Goal: Task Accomplishment & Management: Manage account settings

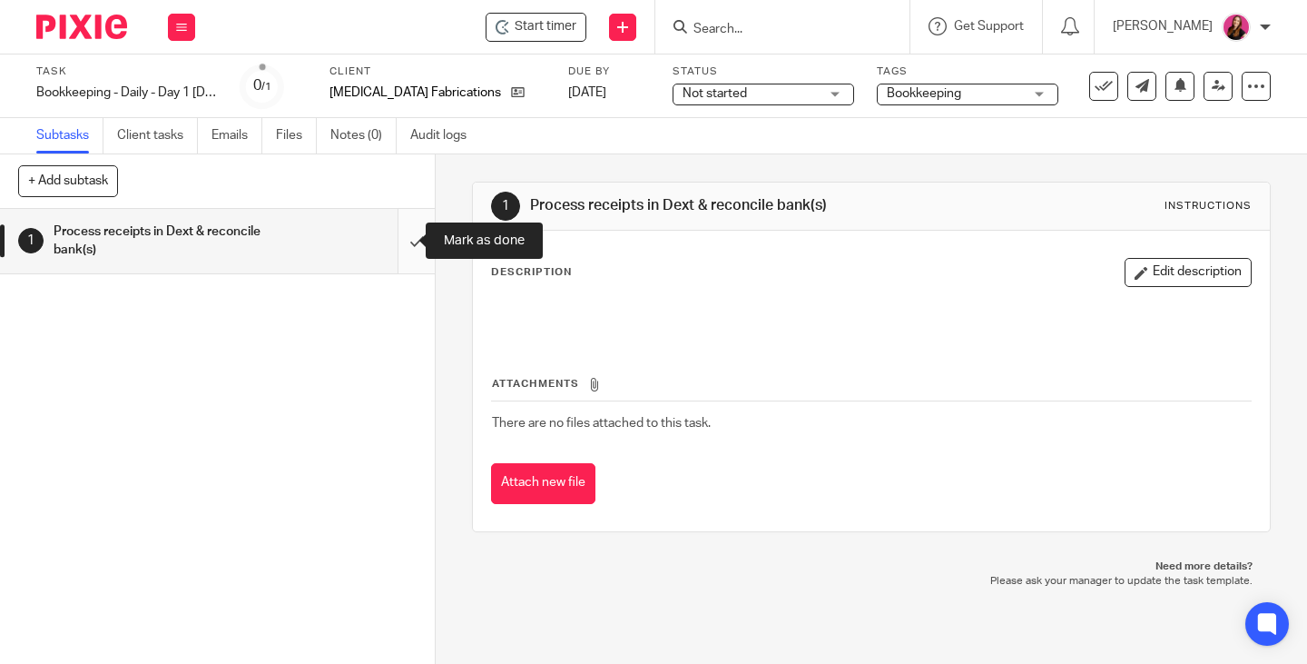
click at [399, 240] on input "submit" at bounding box center [217, 241] width 435 height 64
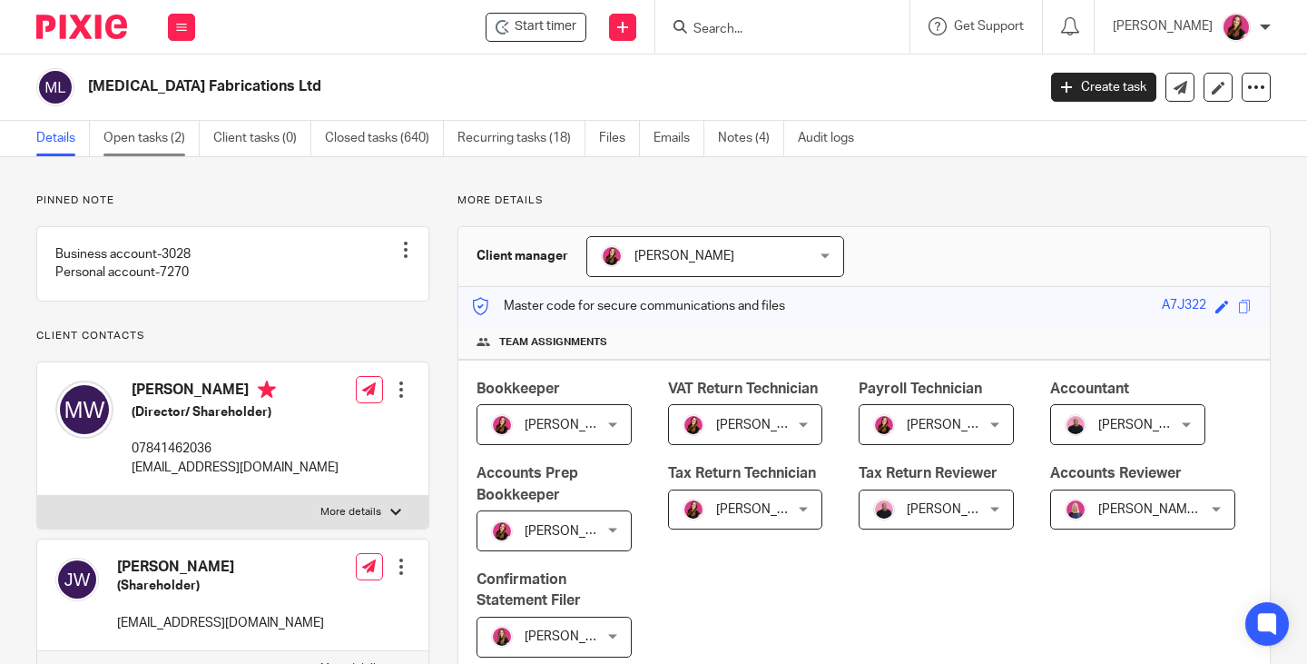
click at [162, 140] on link "Open tasks (2)" at bounding box center [151, 138] width 96 height 35
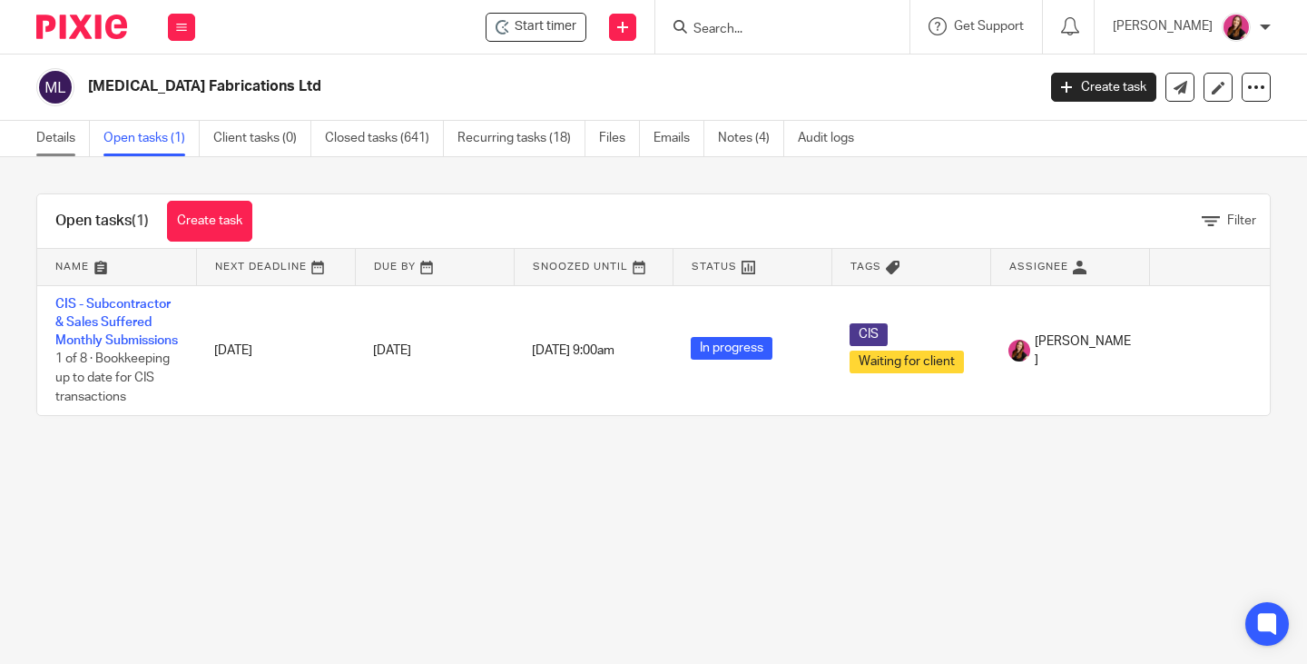
click at [75, 142] on link "Details" at bounding box center [63, 138] width 54 height 35
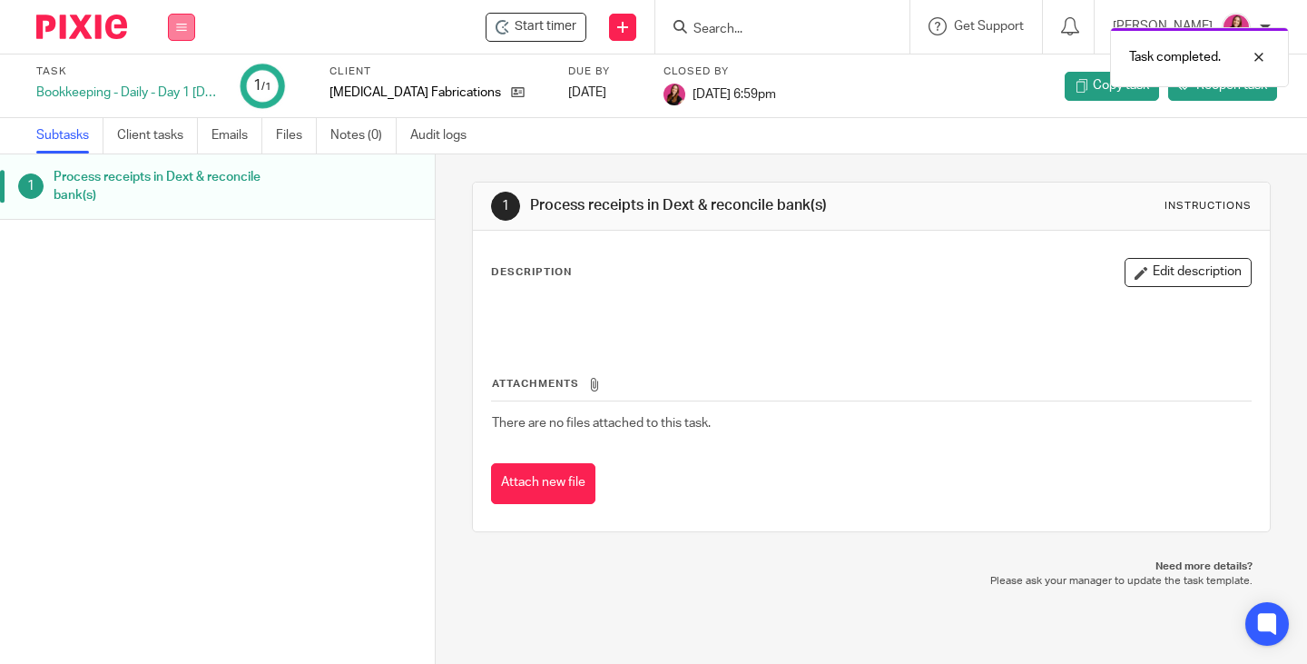
click at [189, 25] on button at bounding box center [181, 27] width 27 height 27
click at [183, 83] on link "Work" at bounding box center [173, 84] width 32 height 13
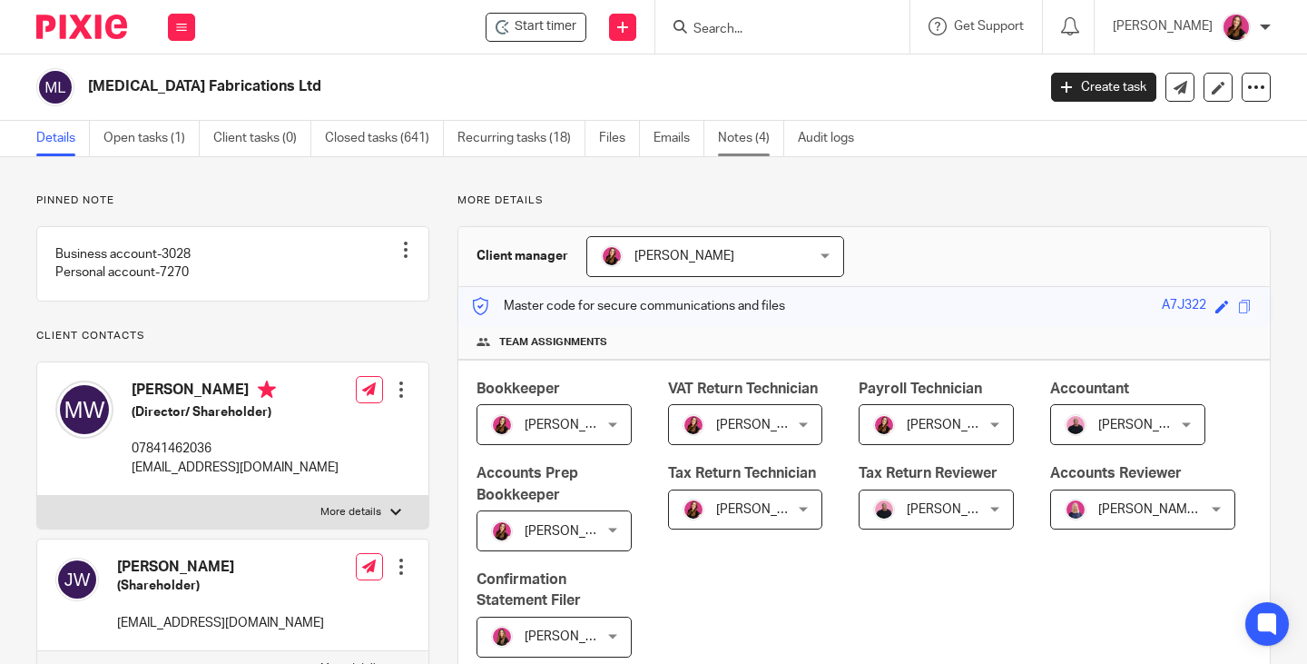
click at [747, 142] on link "Notes (4)" at bounding box center [751, 138] width 66 height 35
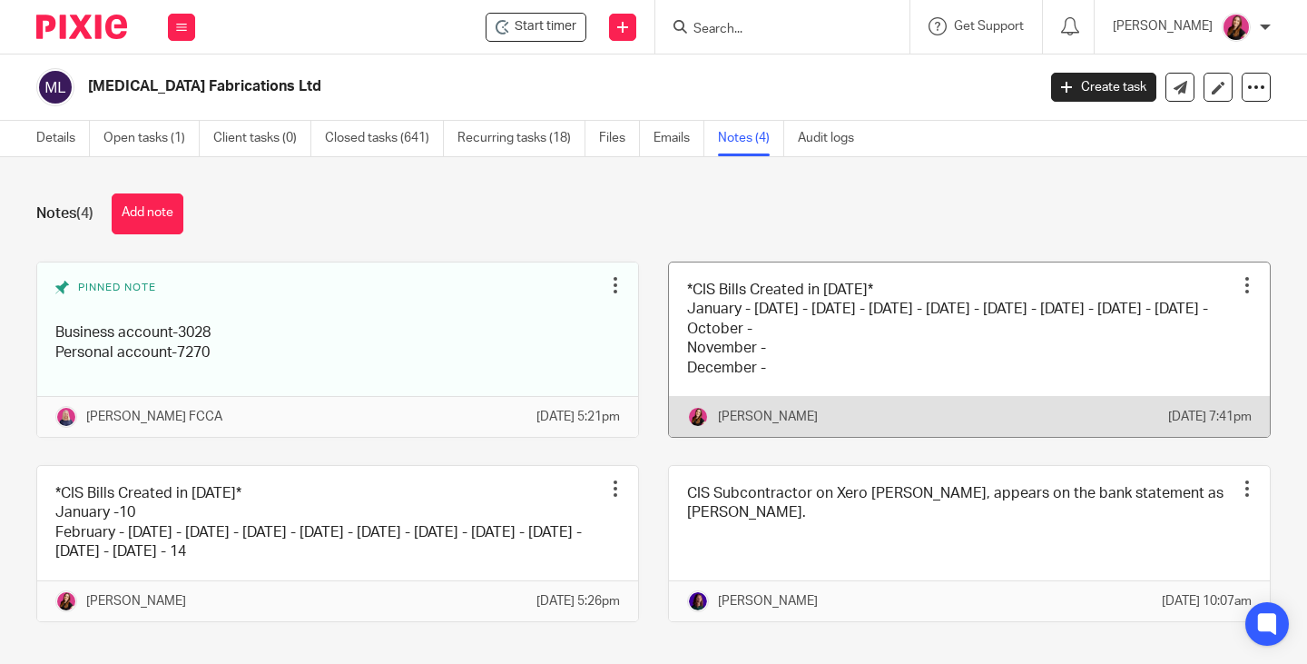
click at [1238, 281] on div at bounding box center [1247, 285] width 18 height 18
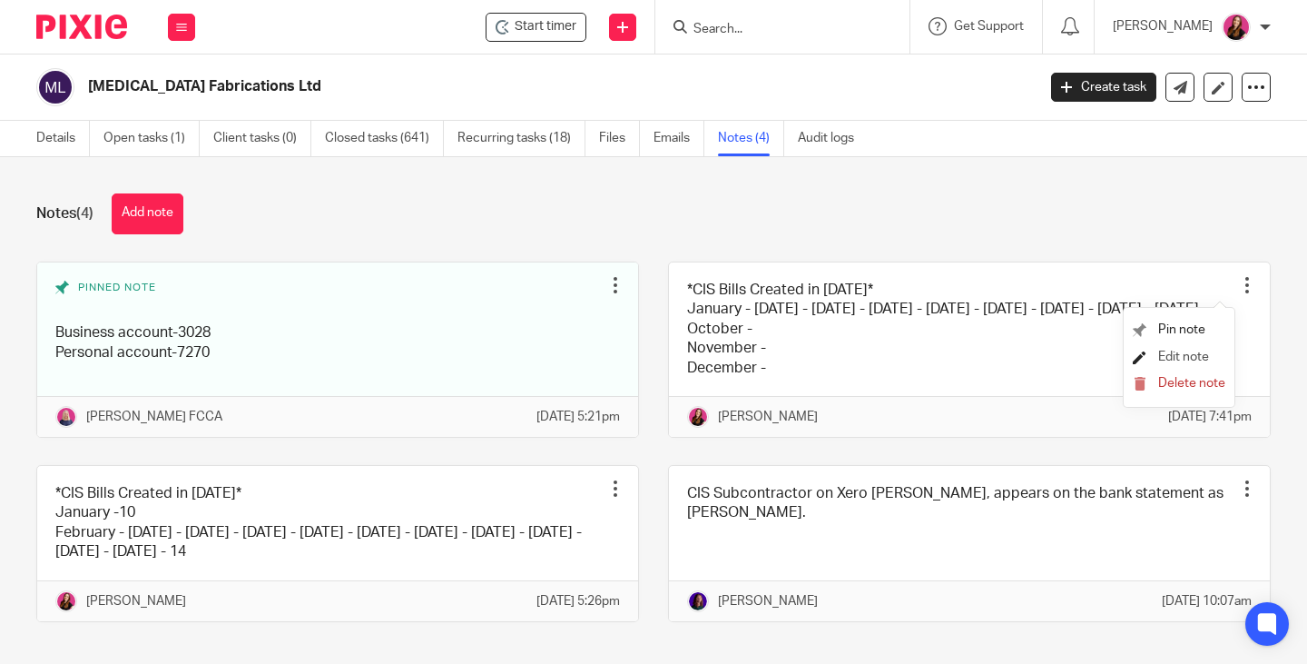
click at [1195, 354] on span "Edit note" at bounding box center [1183, 356] width 51 height 13
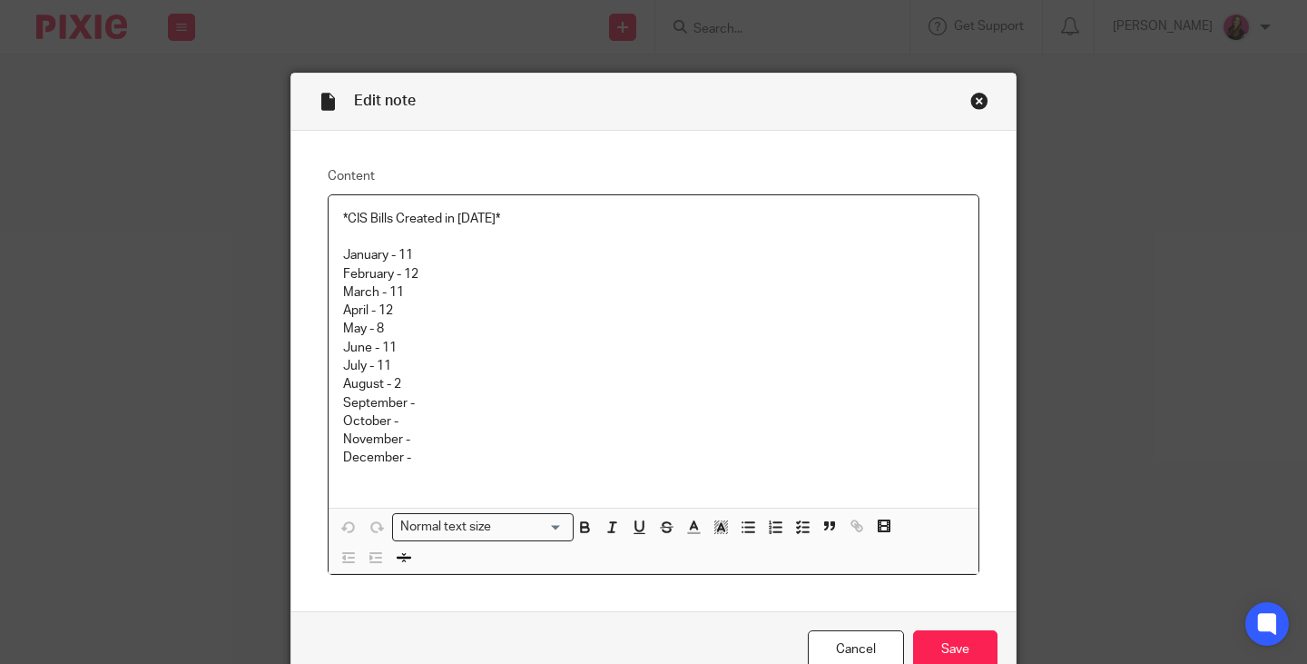
click at [413, 387] on p "August - 2" at bounding box center [653, 384] width 621 height 18
click at [975, 652] on input "Save" at bounding box center [955, 649] width 84 height 39
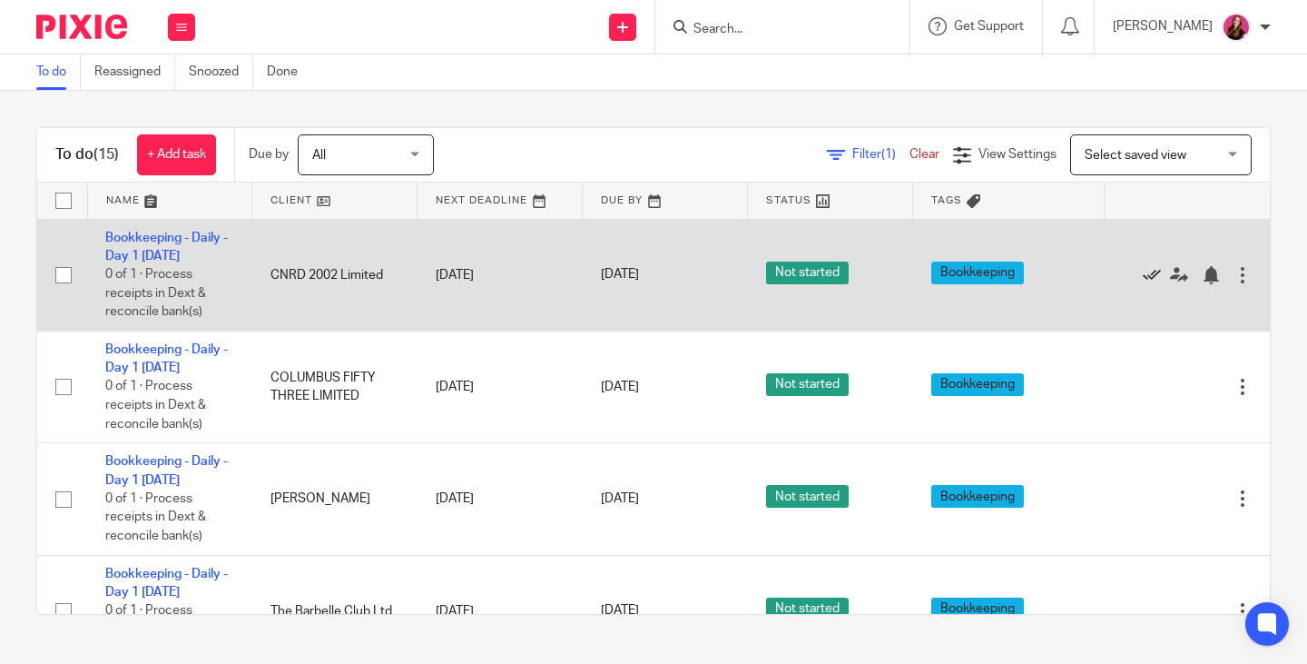
click at [1143, 274] on icon at bounding box center [1152, 275] width 18 height 18
click at [1143, 275] on icon at bounding box center [1152, 275] width 18 height 18
click at [1143, 277] on icon at bounding box center [1152, 275] width 18 height 18
click at [151, 236] on link "Bookkeeping - Daily - Day 1 [DATE]" at bounding box center [166, 246] width 123 height 31
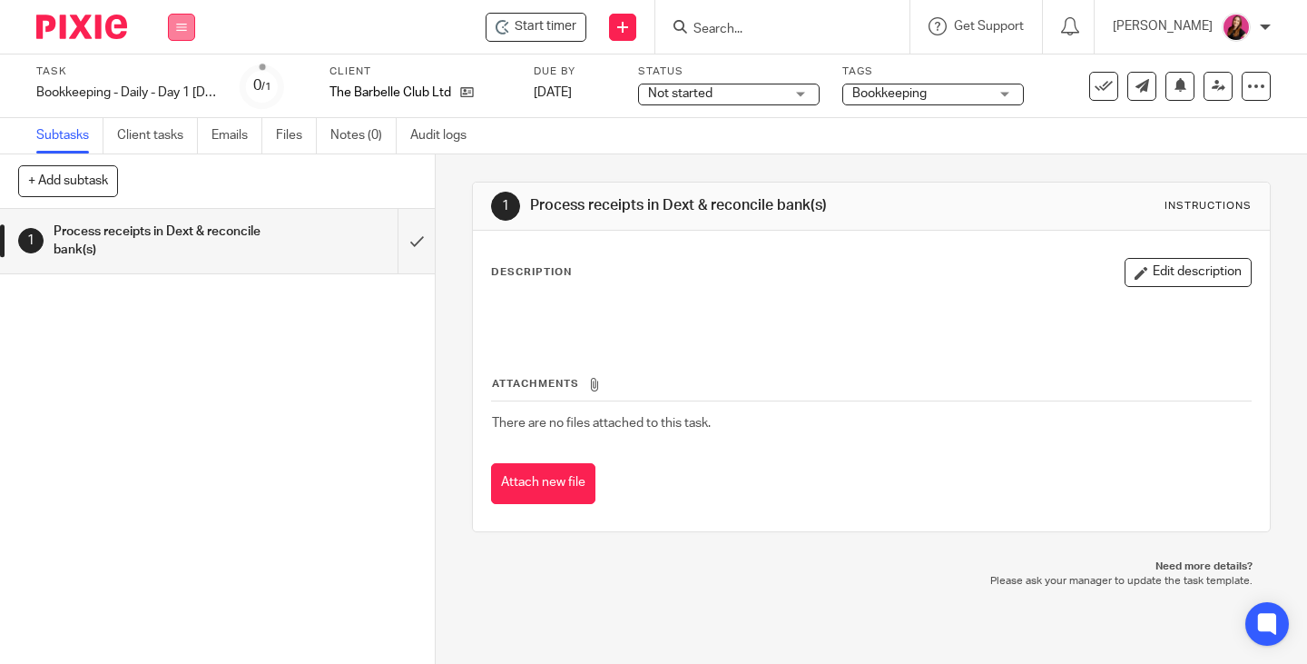
click at [177, 20] on button at bounding box center [181, 27] width 27 height 27
click at [175, 83] on link "Work" at bounding box center [173, 84] width 32 height 13
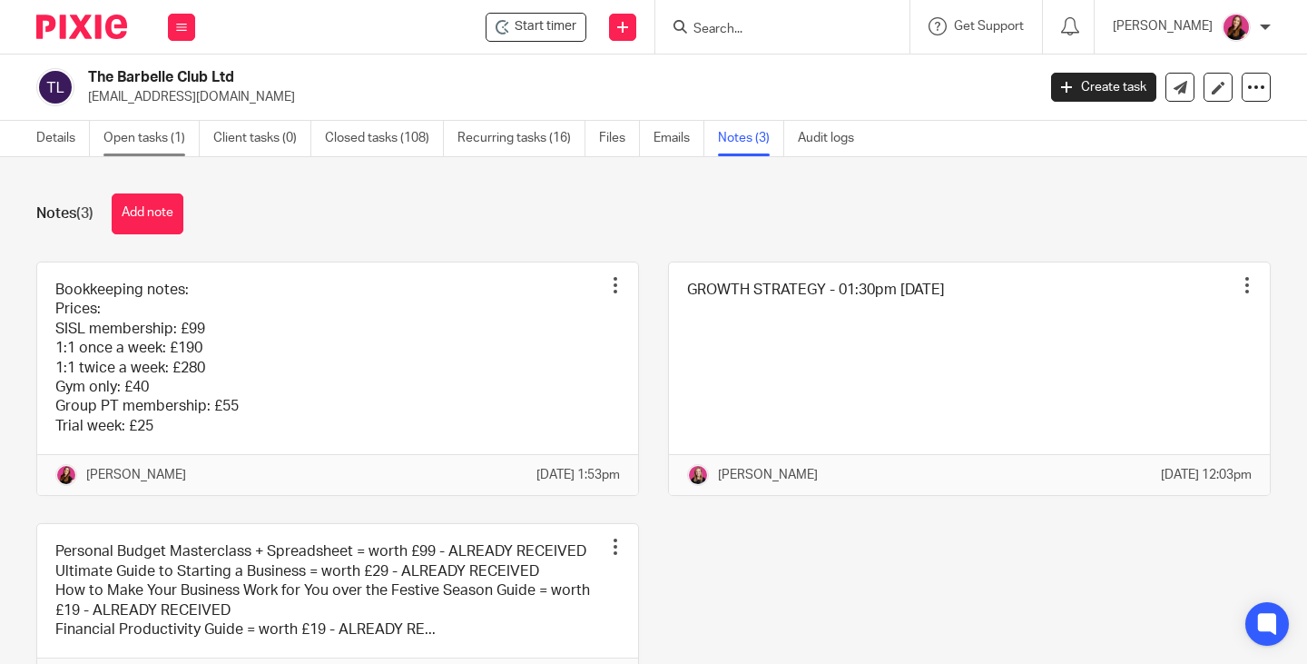
click at [132, 135] on link "Open tasks (1)" at bounding box center [151, 138] width 96 height 35
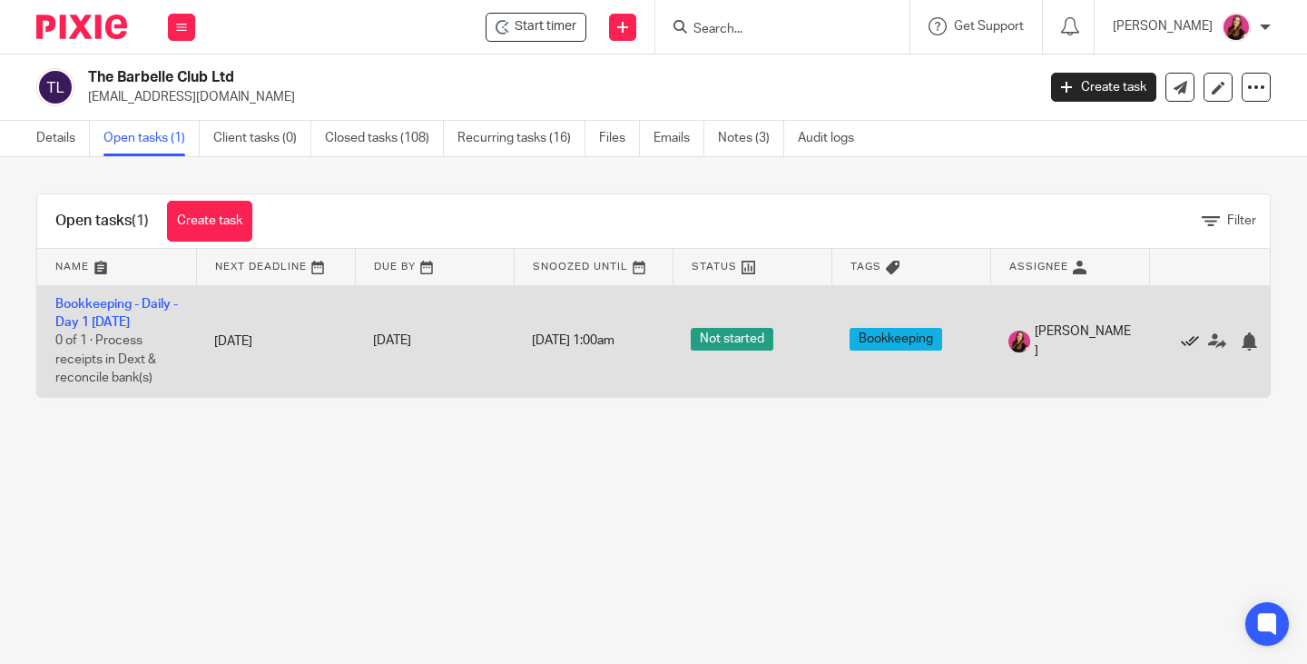
click at [1183, 343] on icon at bounding box center [1190, 341] width 18 height 18
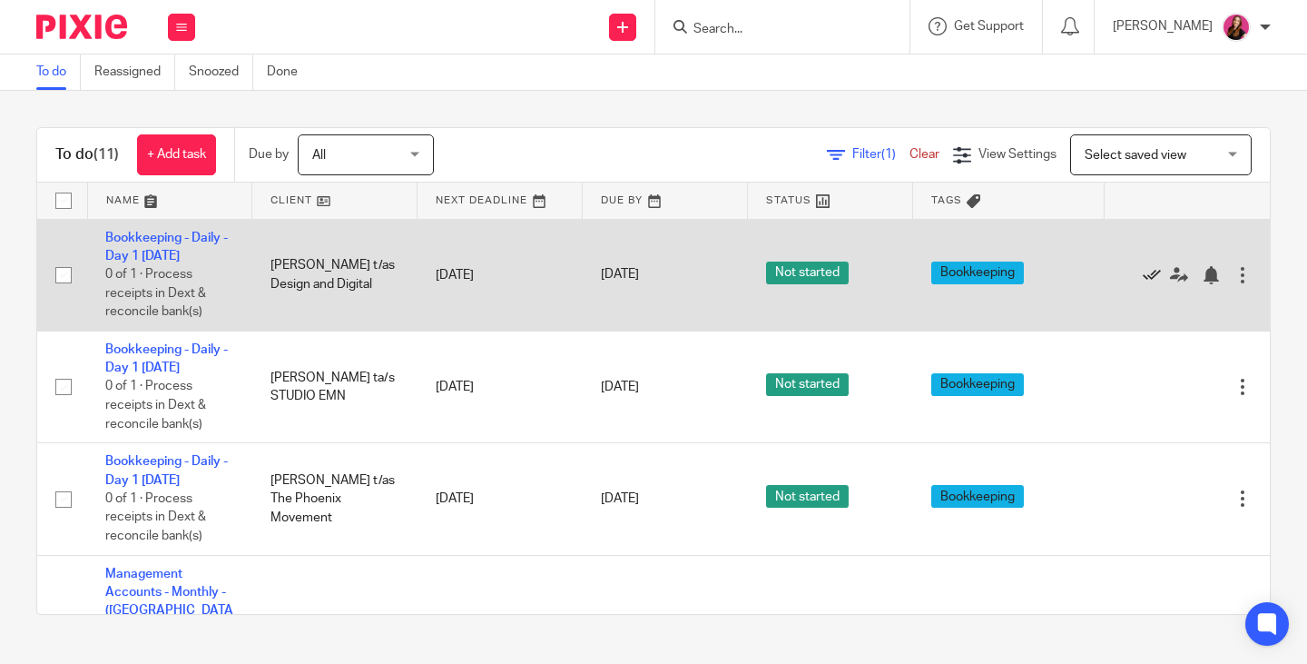
click at [1143, 276] on icon at bounding box center [1152, 275] width 18 height 18
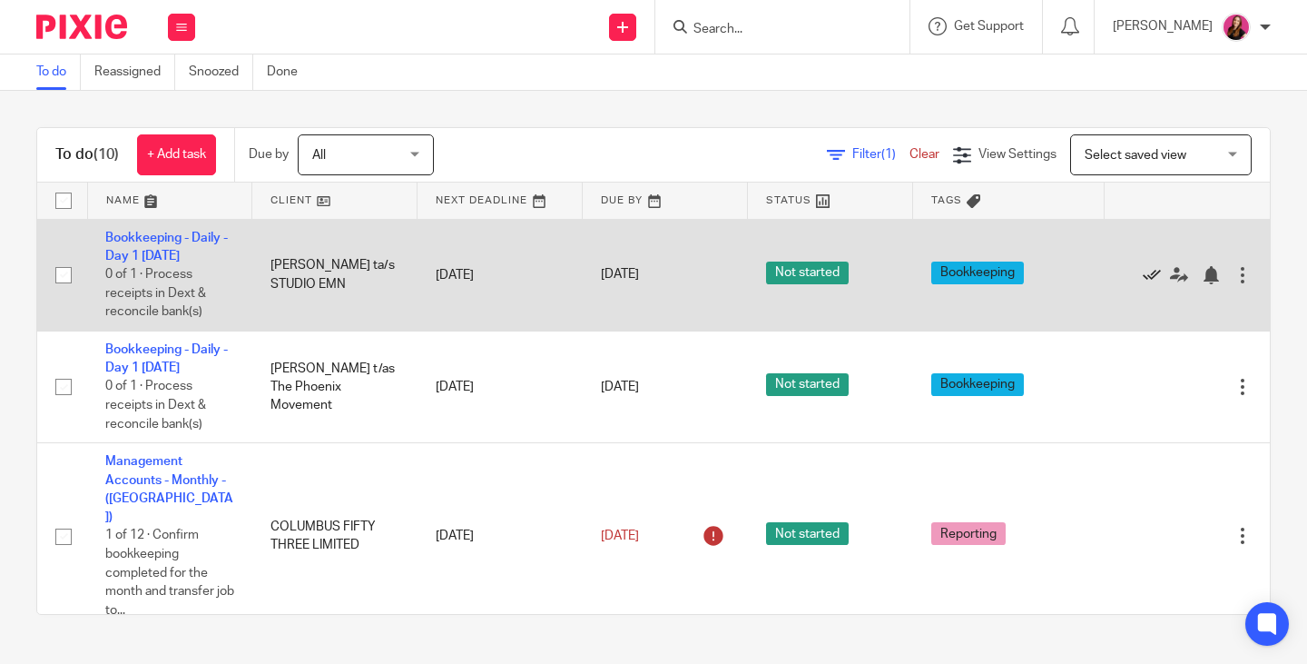
click at [1143, 276] on icon at bounding box center [1152, 275] width 18 height 18
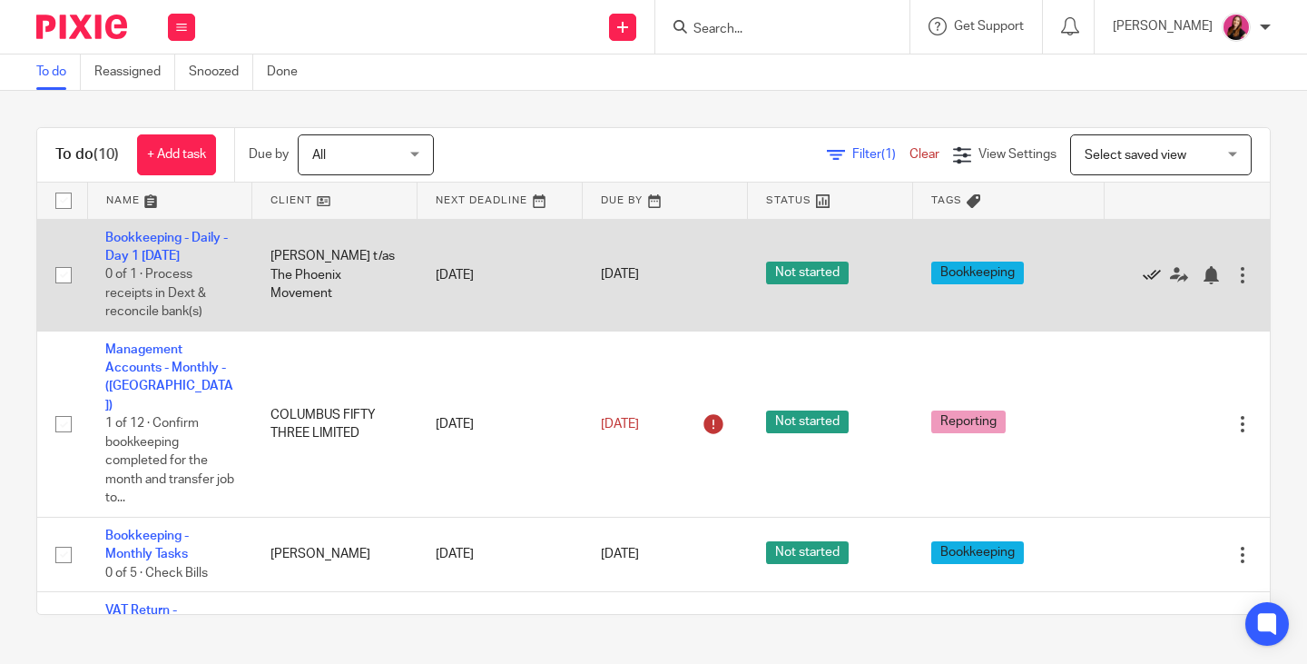
click at [1143, 275] on icon at bounding box center [1152, 275] width 18 height 18
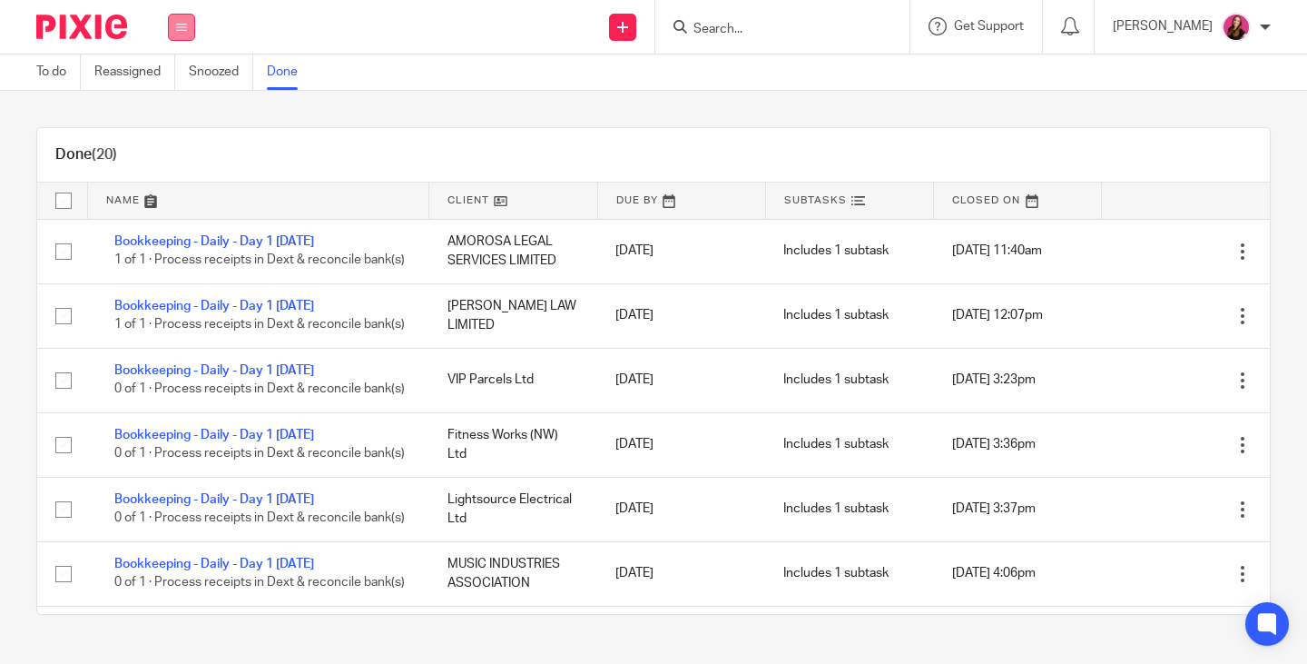
click at [181, 33] on button at bounding box center [181, 27] width 27 height 27
click at [178, 166] on link "Team" at bounding box center [172, 164] width 30 height 13
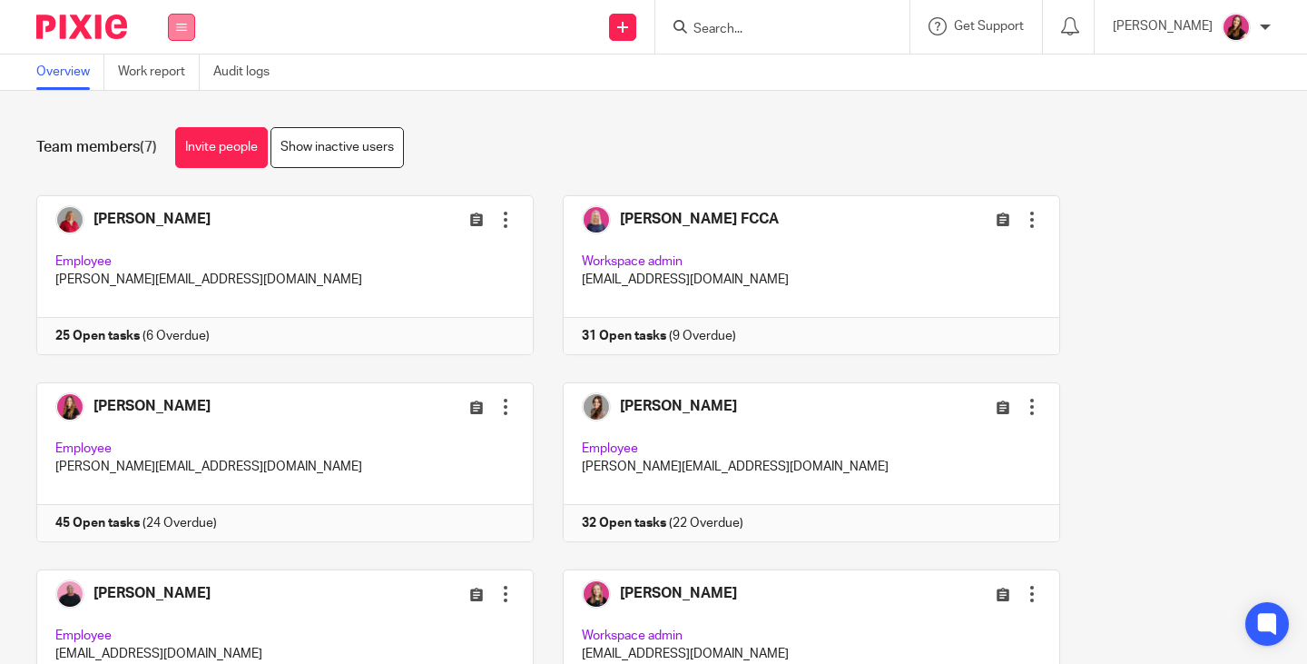
click at [175, 29] on button at bounding box center [181, 27] width 27 height 27
click at [172, 83] on link "Work" at bounding box center [171, 84] width 29 height 13
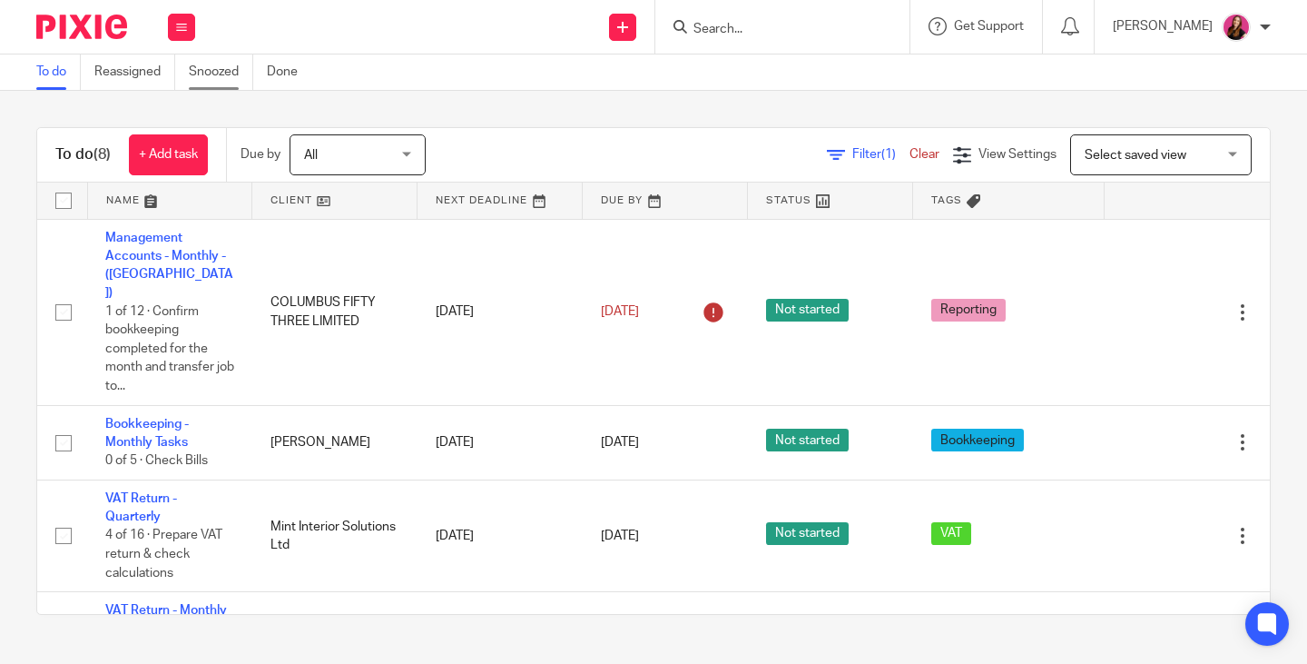
click at [202, 74] on link "Snoozed" at bounding box center [221, 71] width 64 height 35
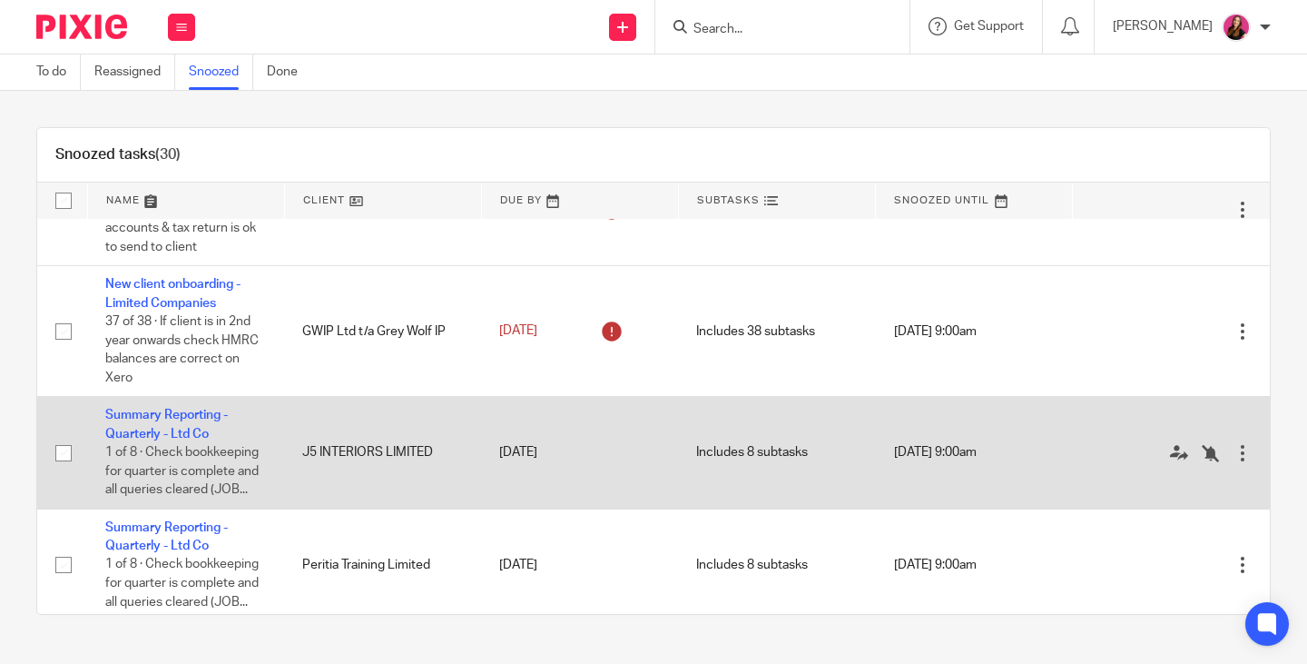
scroll to position [272, 0]
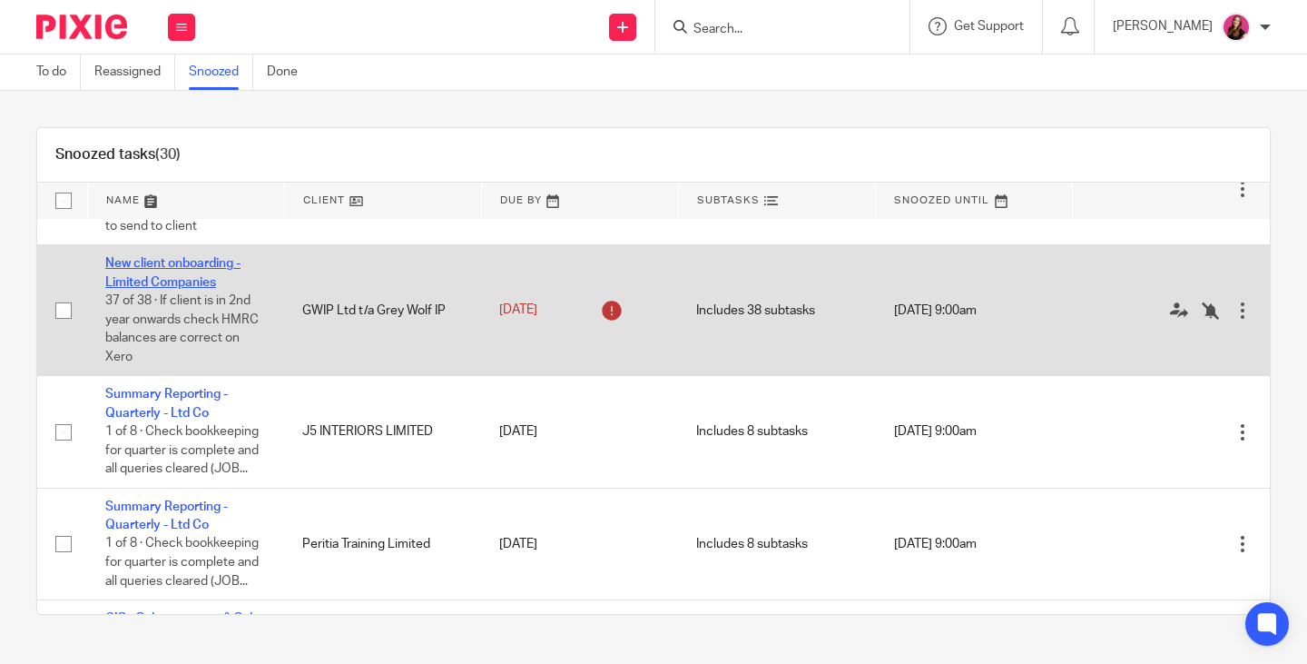
click at [219, 284] on link "New client onboarding - Limited Companies" at bounding box center [172, 272] width 135 height 31
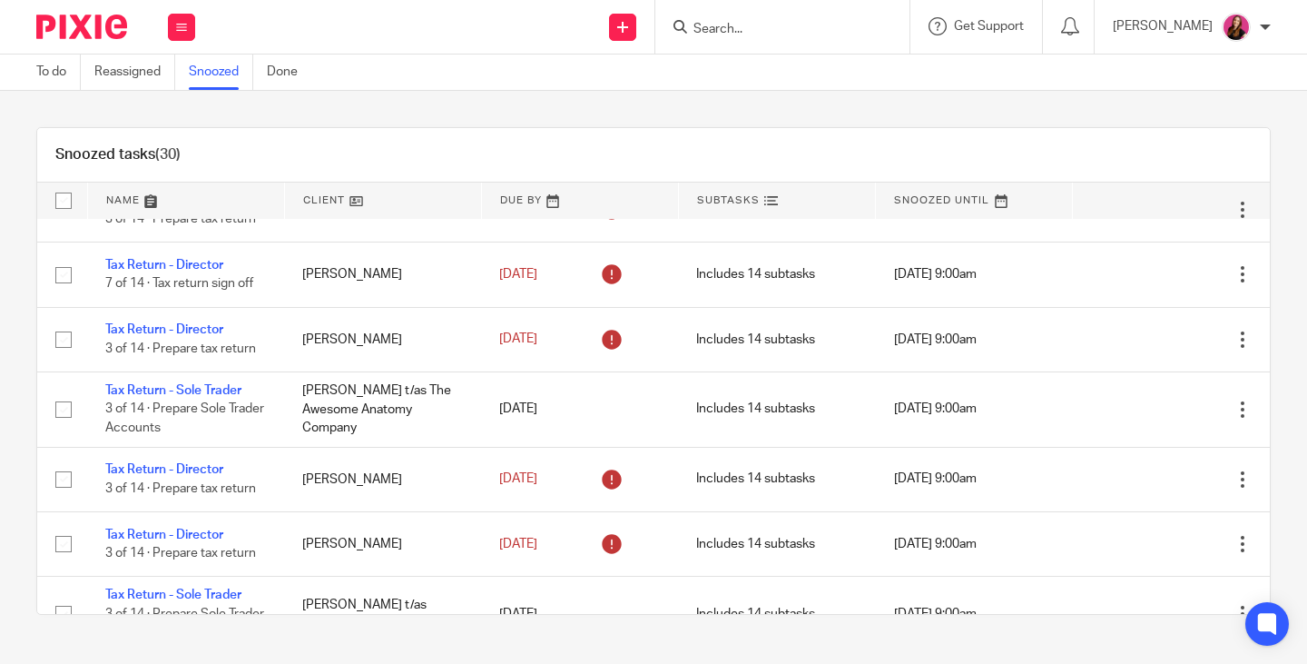
scroll to position [1725, 0]
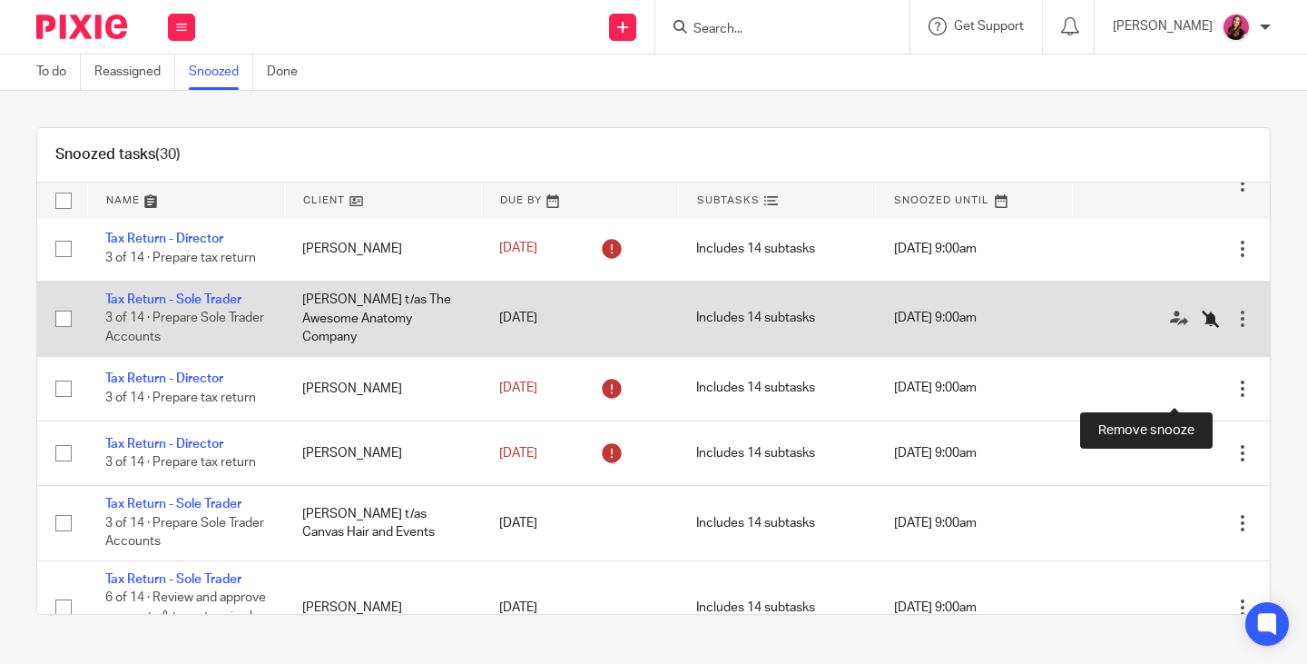
click at [1202, 328] on icon at bounding box center [1211, 319] width 18 height 18
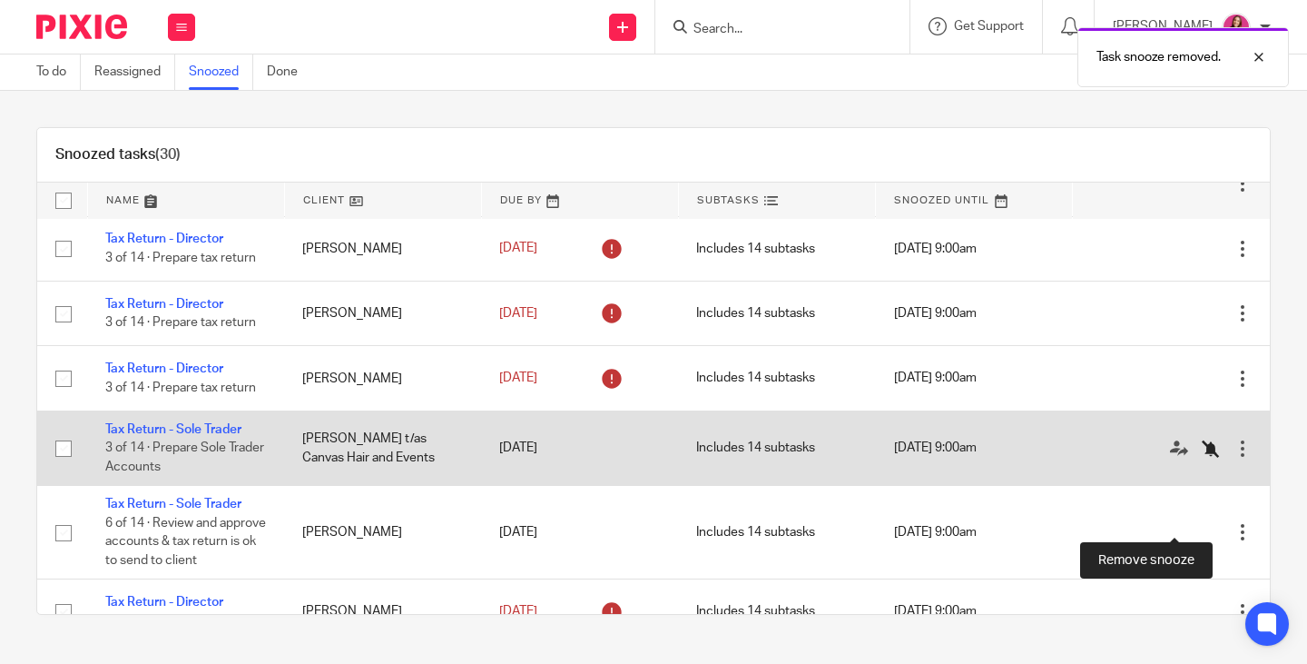
click at [1202, 457] on icon at bounding box center [1211, 448] width 18 height 18
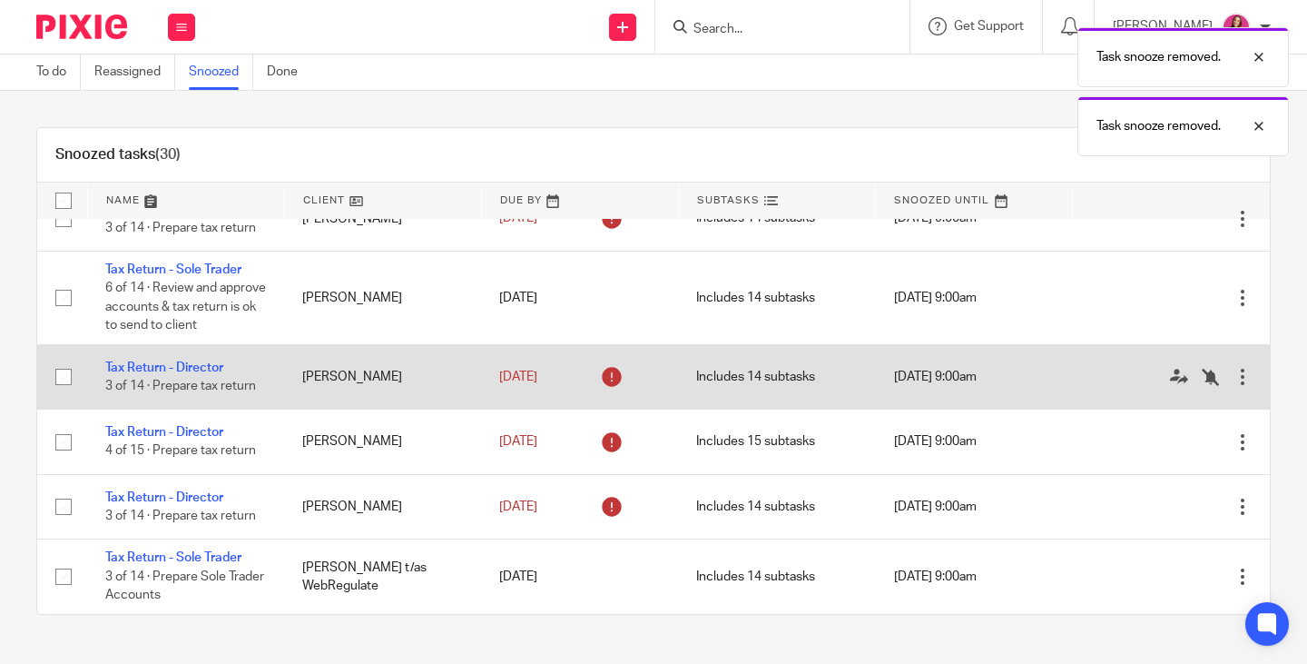
scroll to position [1978, 0]
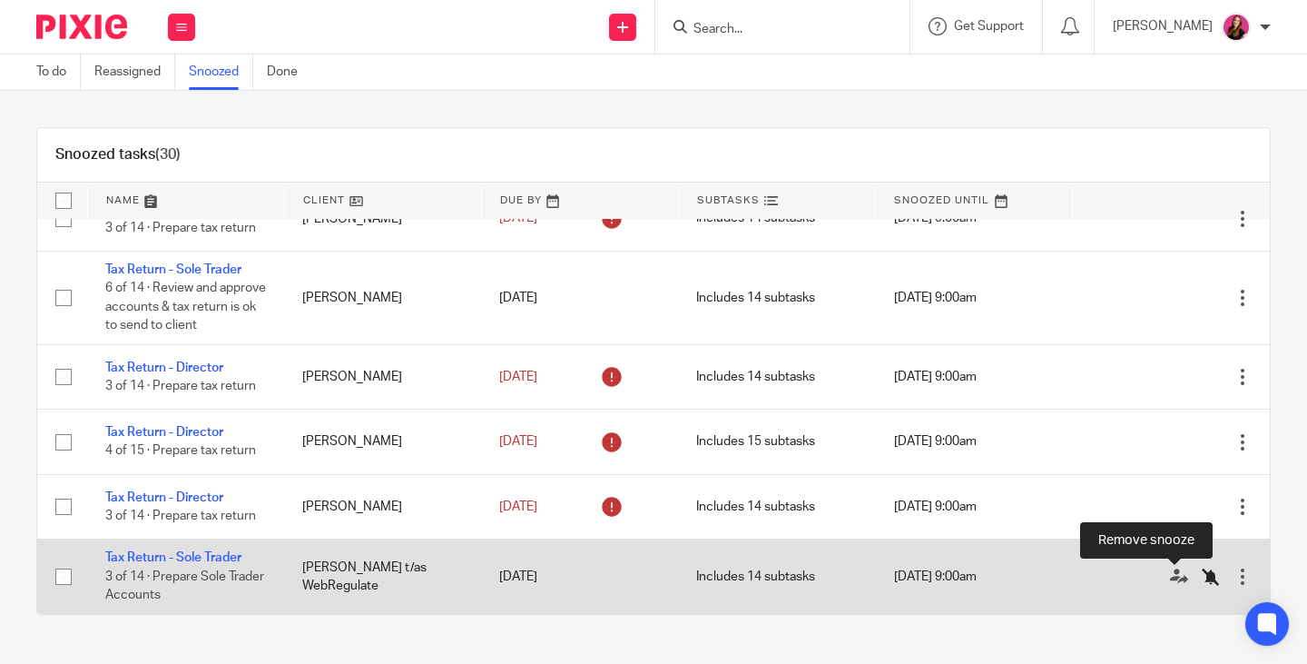
click at [1202, 577] on icon at bounding box center [1211, 576] width 18 height 18
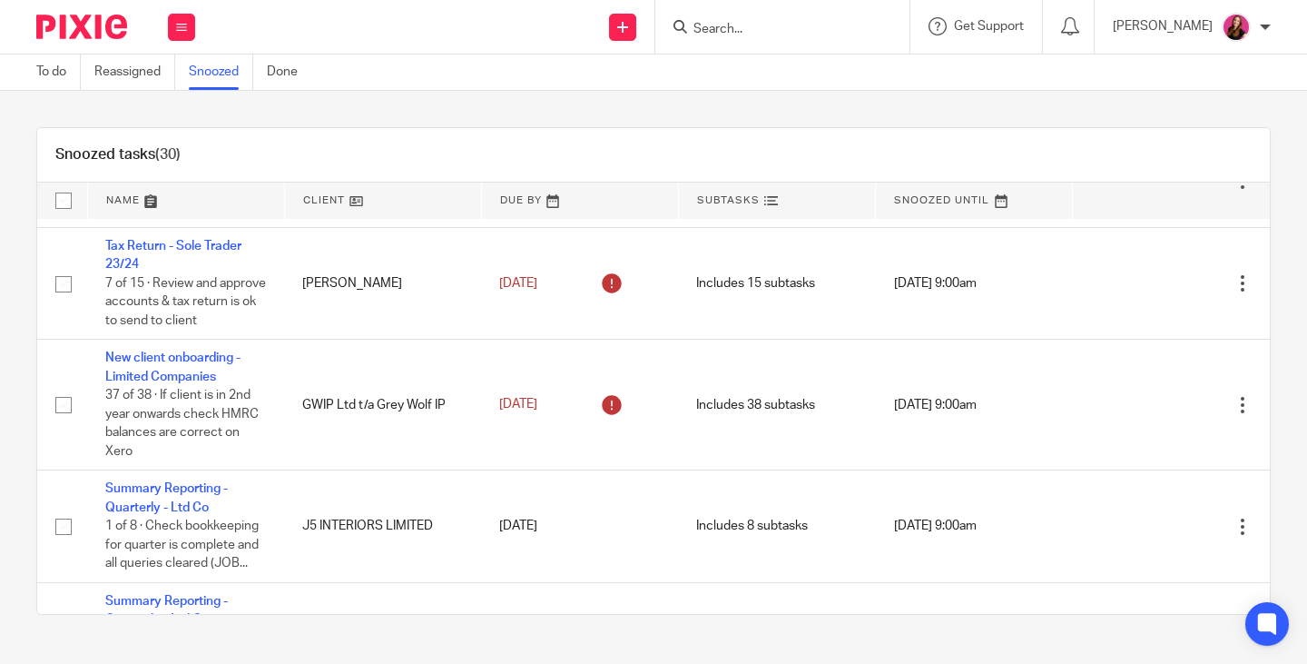
scroll to position [0, 0]
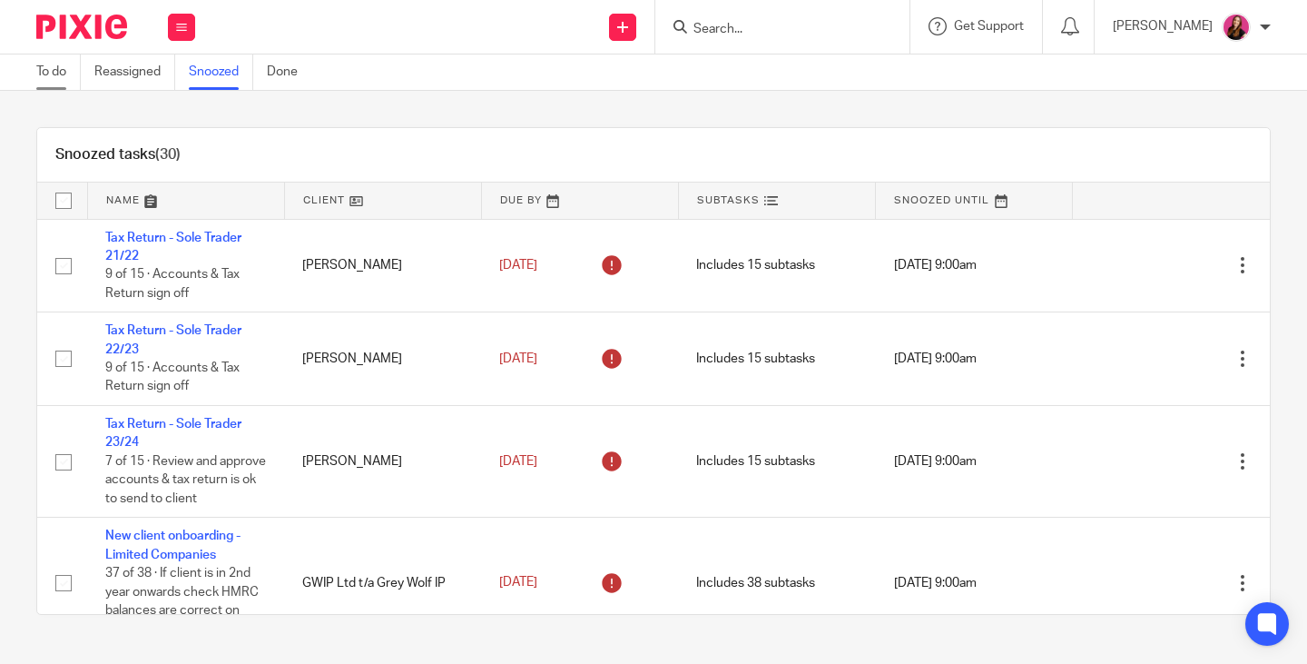
click at [49, 69] on link "To do" at bounding box center [58, 71] width 44 height 35
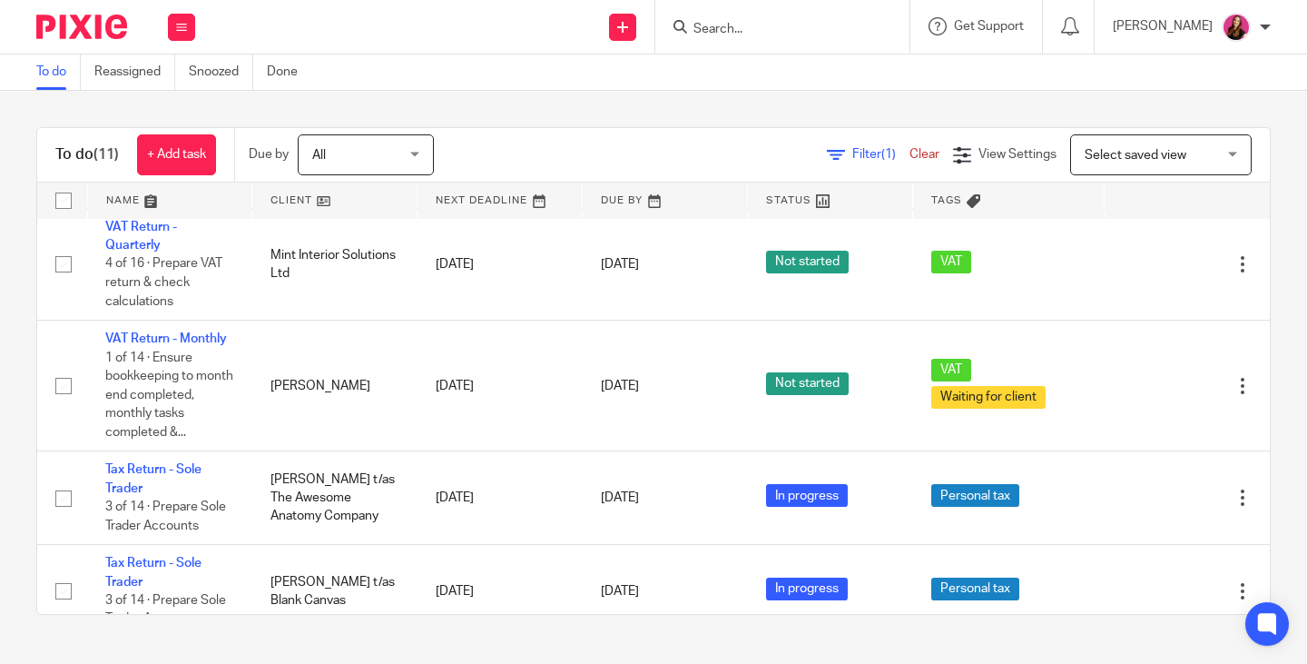
scroll to position [272, 0]
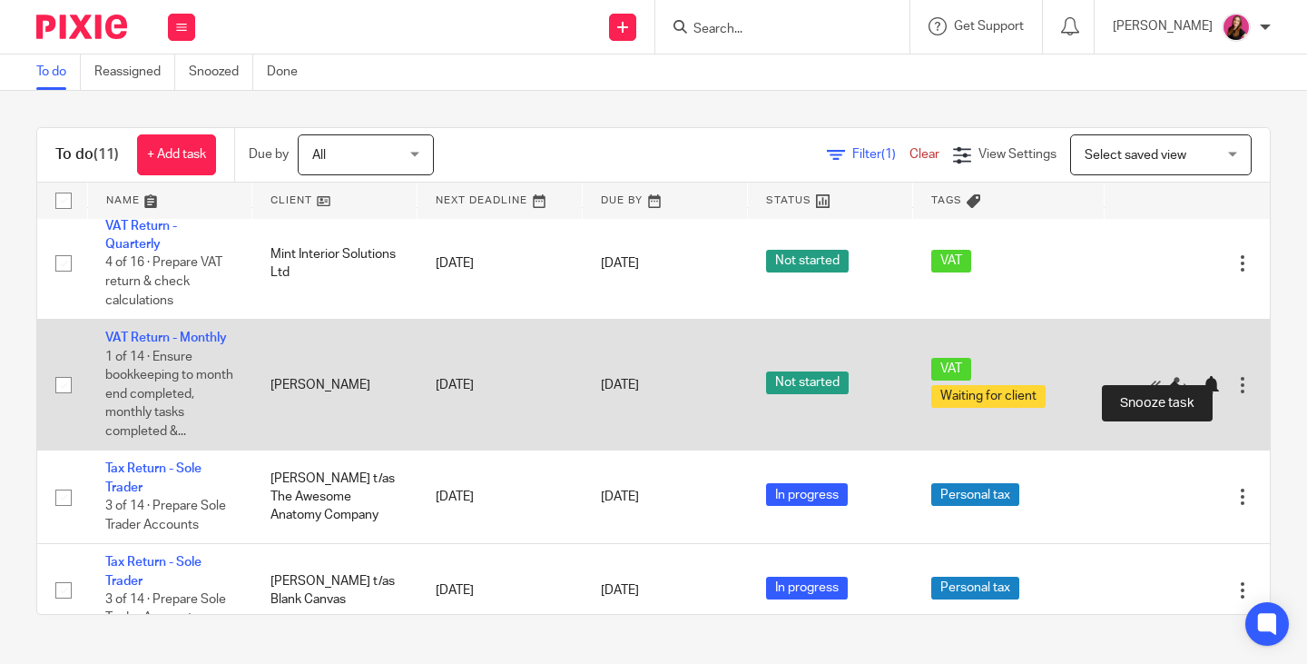
click at [1202, 376] on div at bounding box center [1211, 385] width 18 height 18
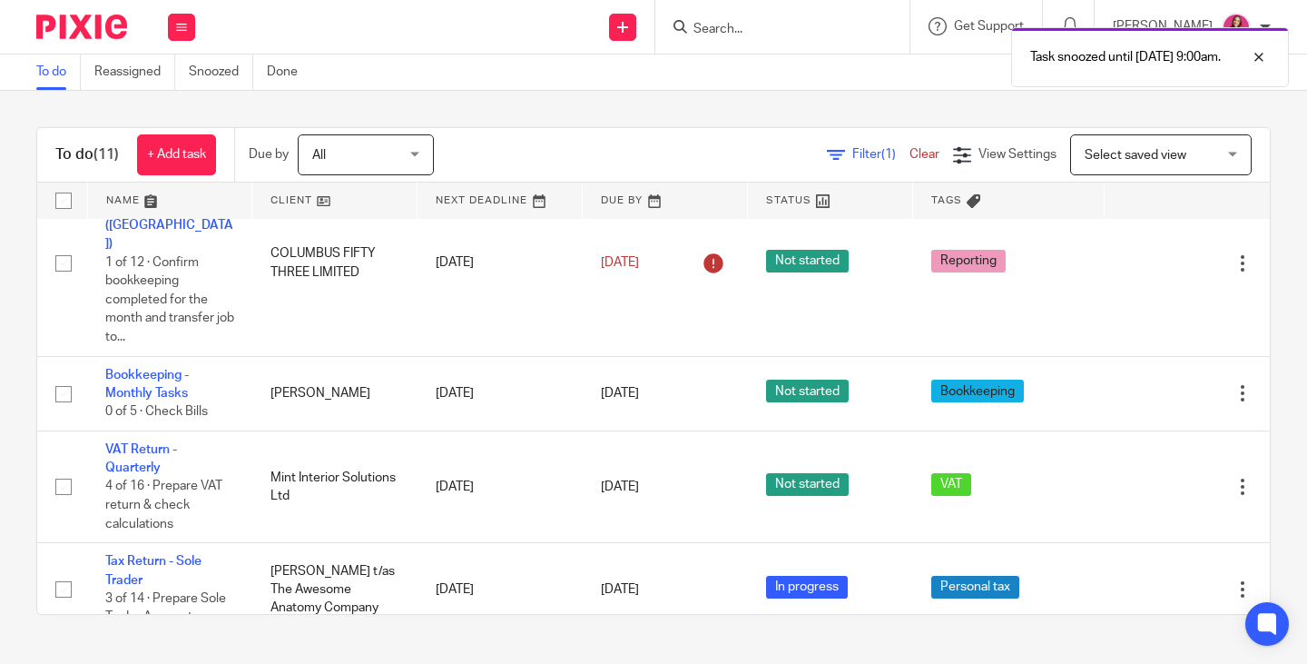
scroll to position [0, 0]
